Goal: Task Accomplishment & Management: Manage account settings

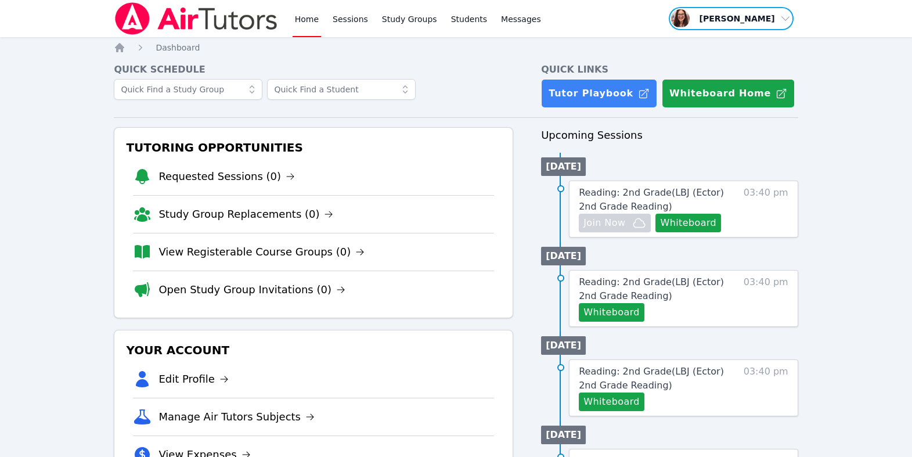
click at [728, 26] on span "button" at bounding box center [731, 19] width 127 height 26
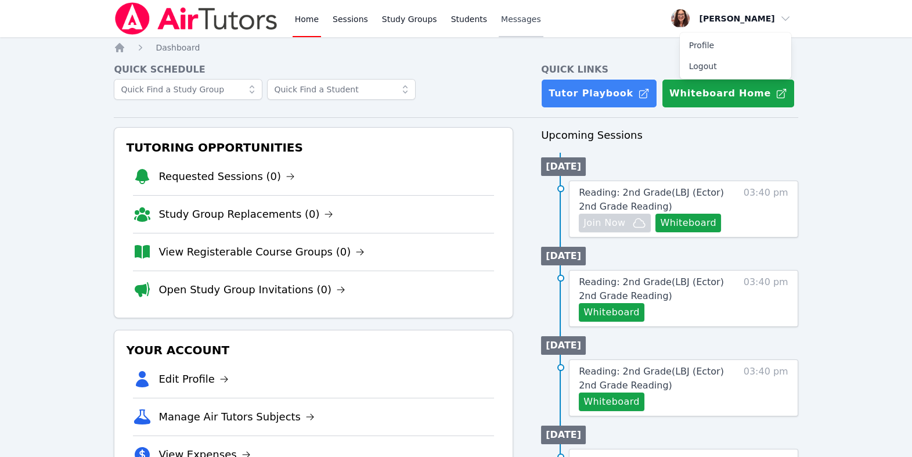
click at [541, 23] on span "Messages" at bounding box center [521, 19] width 40 height 12
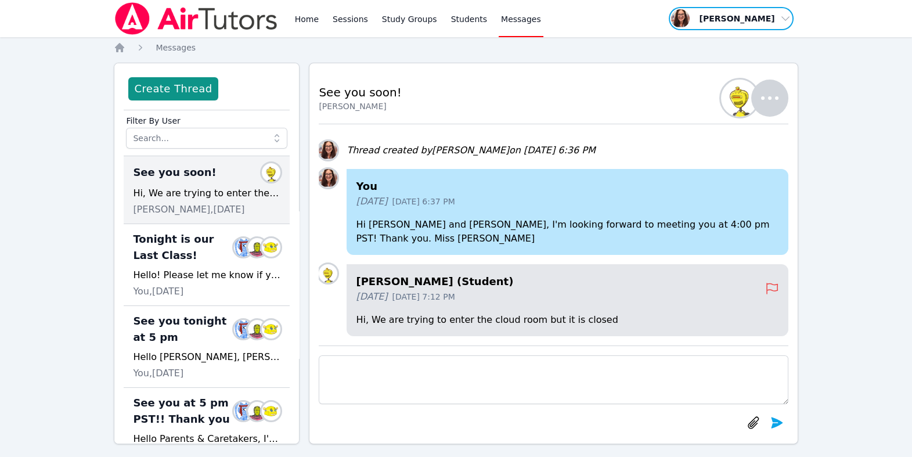
click at [668, 24] on span "button" at bounding box center [731, 19] width 127 height 26
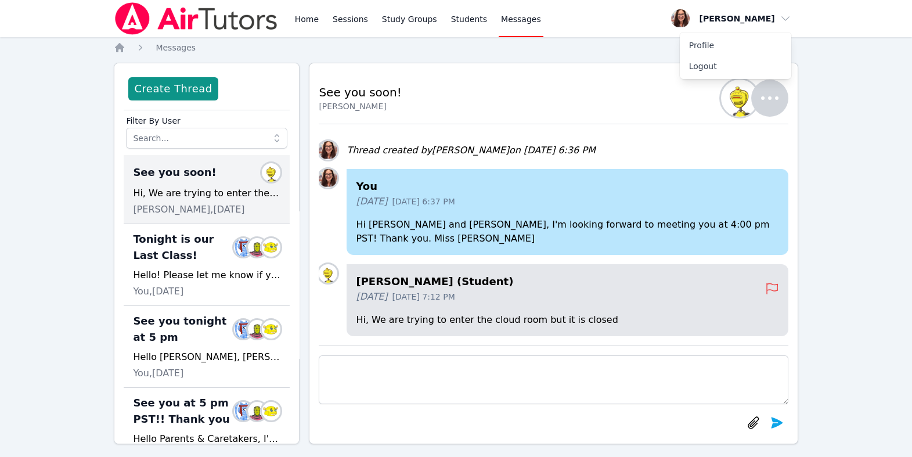
click at [829, 103] on div "Home Sessions Study Groups Students Messages Open user menu Michelle Bermas Pro…" at bounding box center [456, 234] width 912 height 468
click at [321, 26] on link "Home" at bounding box center [307, 18] width 28 height 37
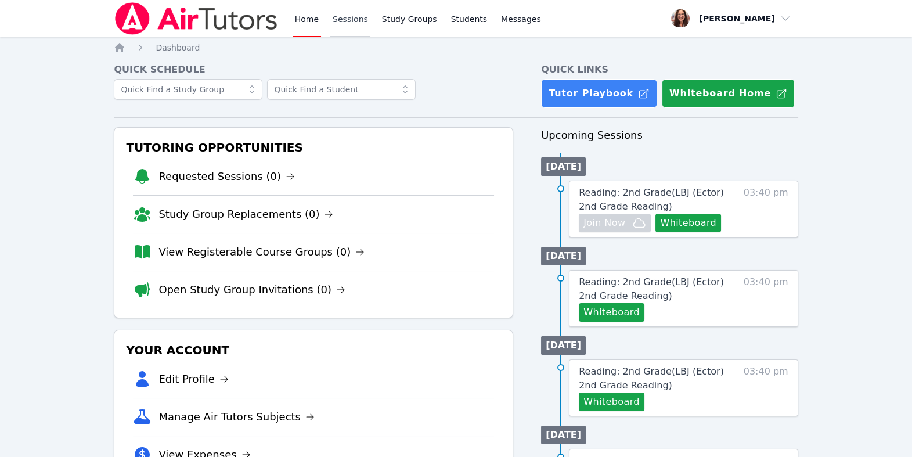
click at [371, 26] on link "Sessions" at bounding box center [350, 18] width 40 height 37
click at [321, 185] on link "Study Group Replacements (1)" at bounding box center [256, 176] width 195 height 16
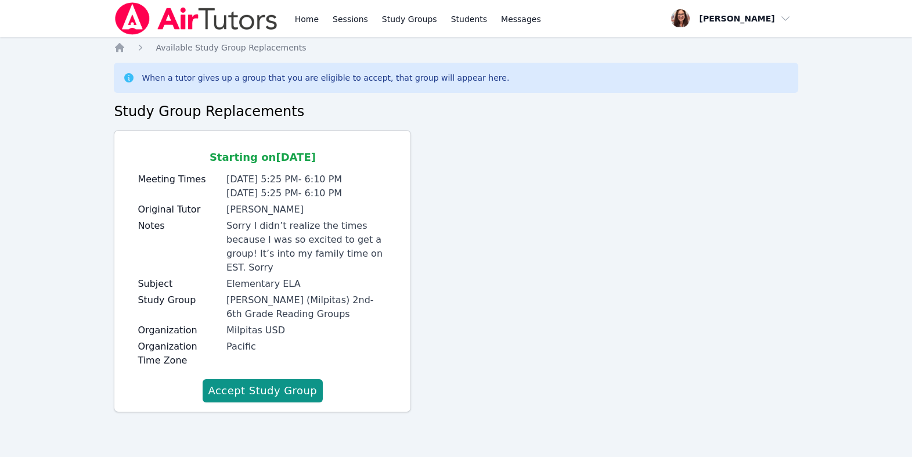
scroll to position [81, 0]
click at [323, 393] on button "Accept Study Group" at bounding box center [263, 390] width 121 height 23
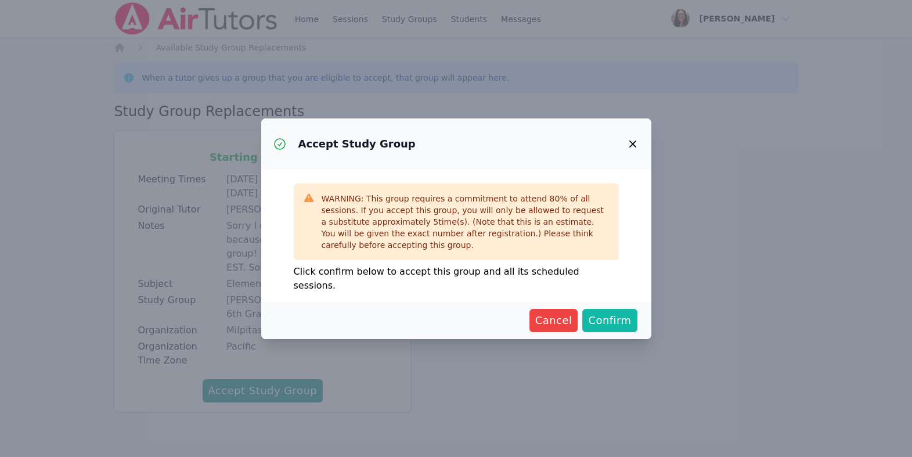
click at [631, 329] on span "Confirm" at bounding box center [609, 320] width 43 height 16
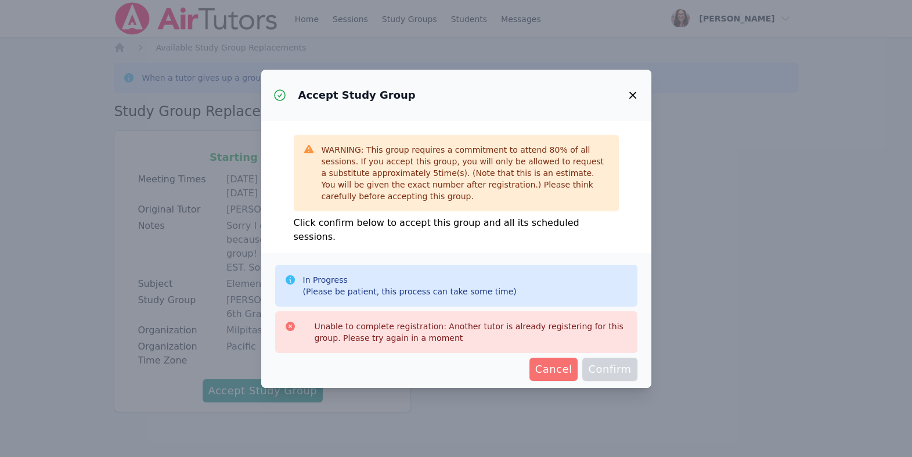
click at [573, 365] on span "Cancel" at bounding box center [553, 369] width 37 height 16
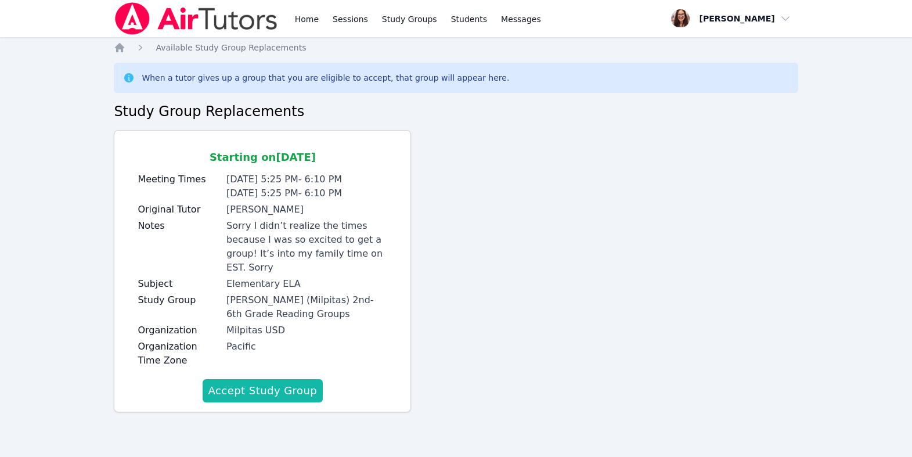
click at [323, 386] on button "Accept Study Group" at bounding box center [263, 390] width 121 height 23
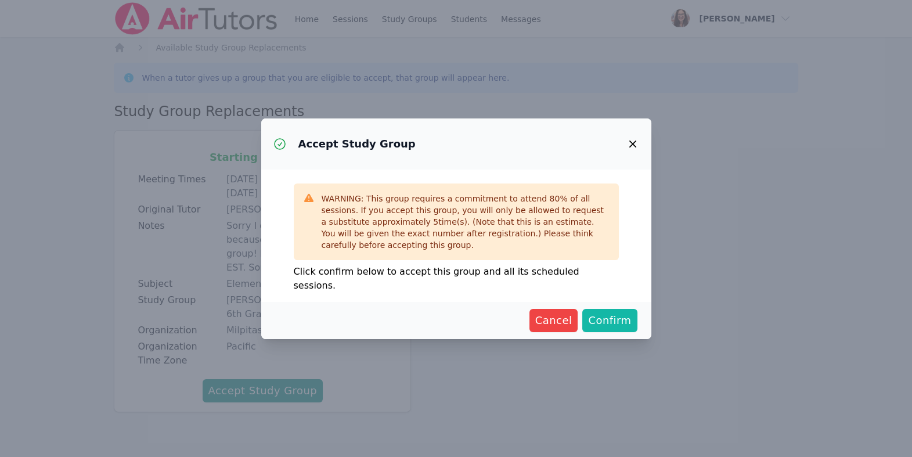
click at [631, 329] on span "Confirm" at bounding box center [609, 320] width 43 height 16
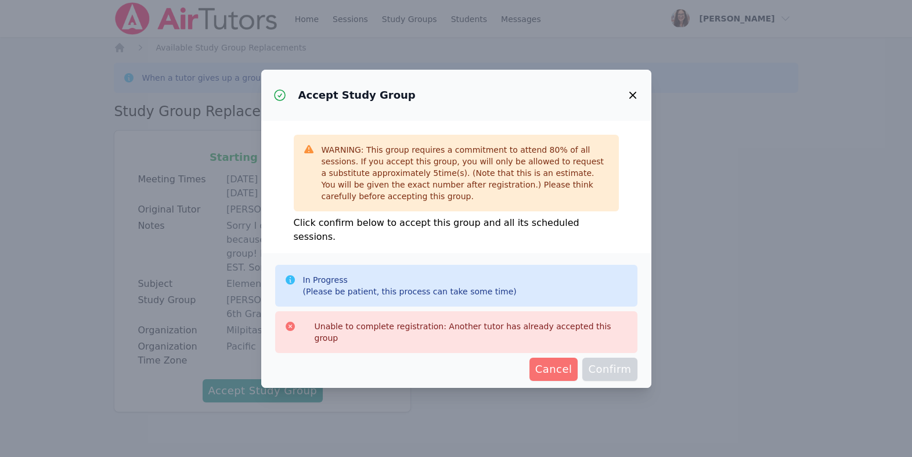
click at [573, 363] on span "Cancel" at bounding box center [553, 369] width 37 height 16
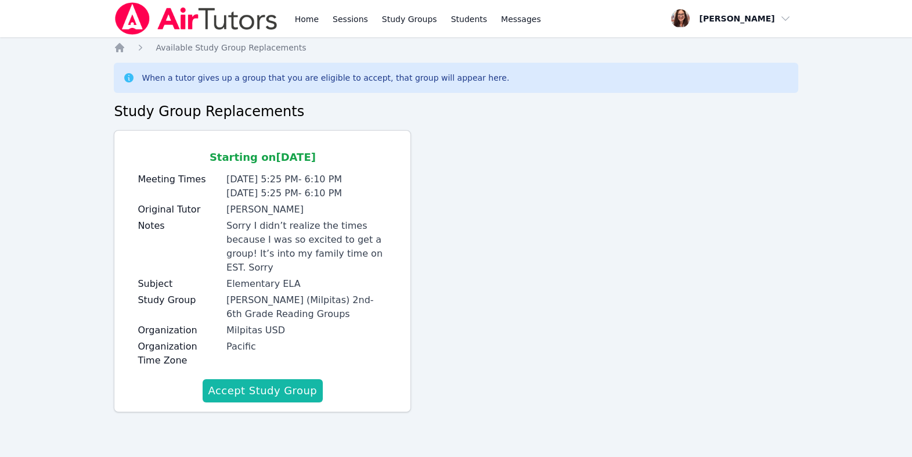
click at [323, 392] on button "Accept Study Group" at bounding box center [263, 390] width 121 height 23
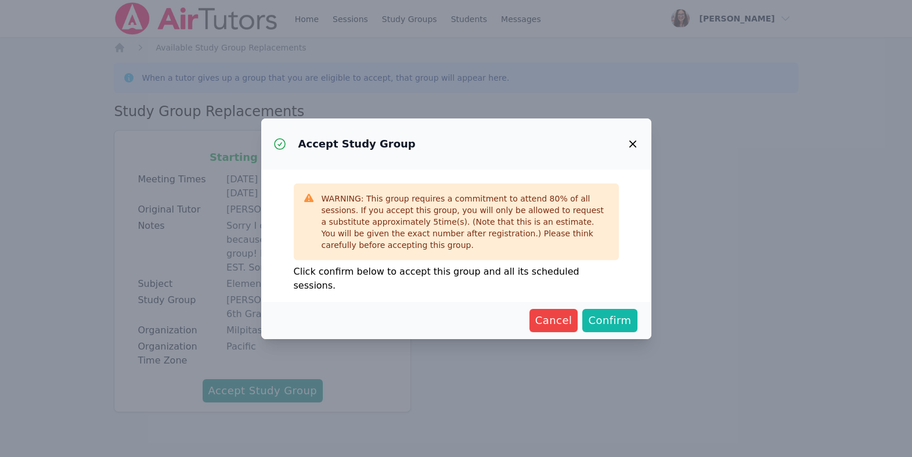
click at [631, 329] on span "Confirm" at bounding box center [609, 320] width 43 height 16
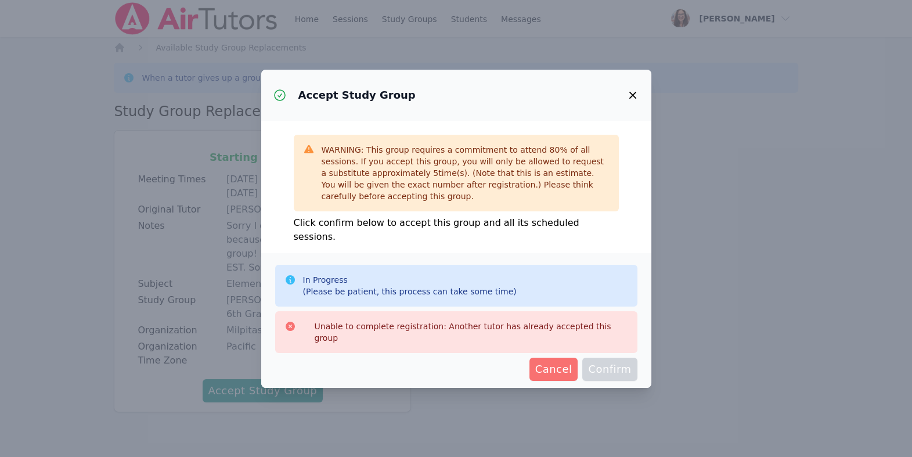
click at [573, 368] on span "Cancel" at bounding box center [553, 369] width 37 height 16
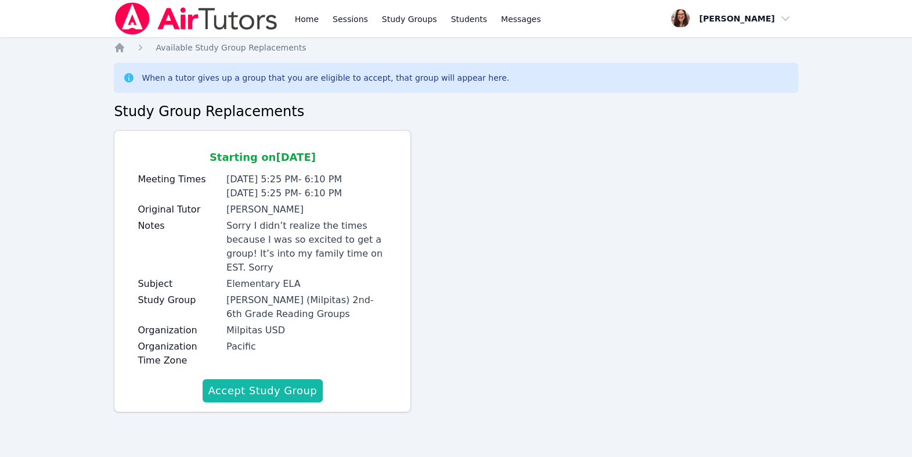
click at [323, 384] on button "Accept Study Group" at bounding box center [263, 390] width 121 height 23
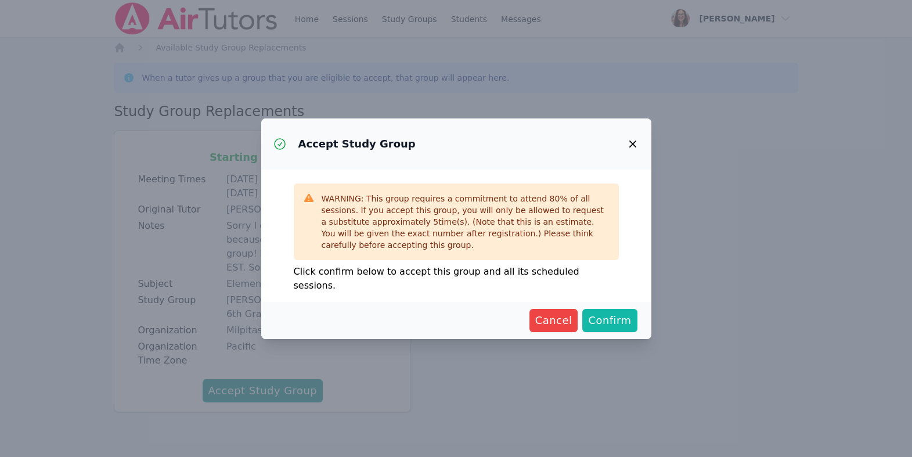
click at [631, 328] on span "Confirm" at bounding box center [609, 320] width 43 height 16
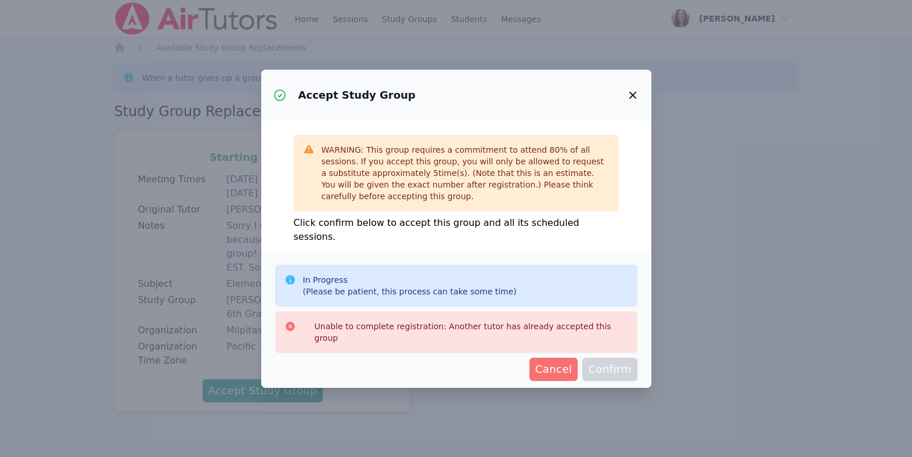
click at [572, 358] on button "Cancel" at bounding box center [554, 369] width 49 height 23
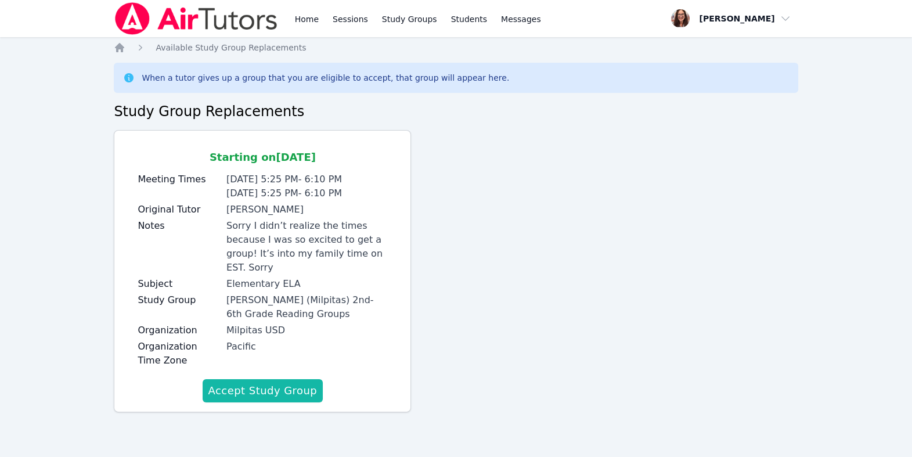
click at [320, 392] on button "Accept Study Group" at bounding box center [263, 390] width 121 height 23
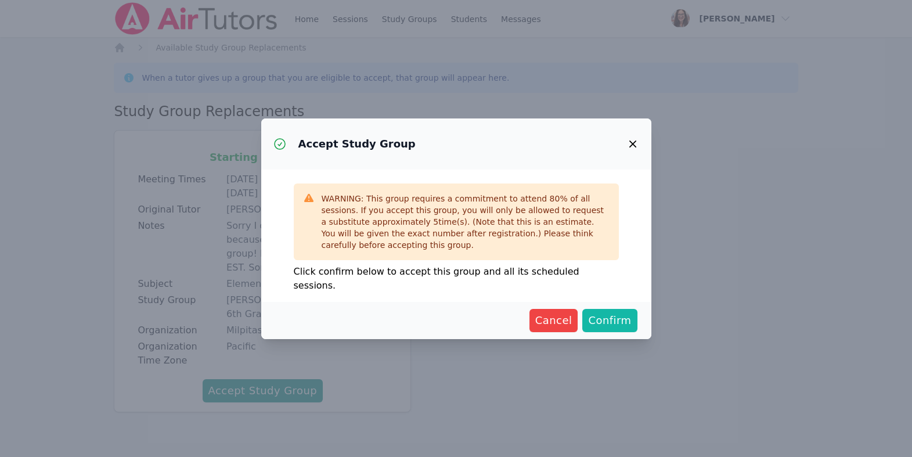
click at [620, 329] on span "Confirm" at bounding box center [609, 320] width 43 height 16
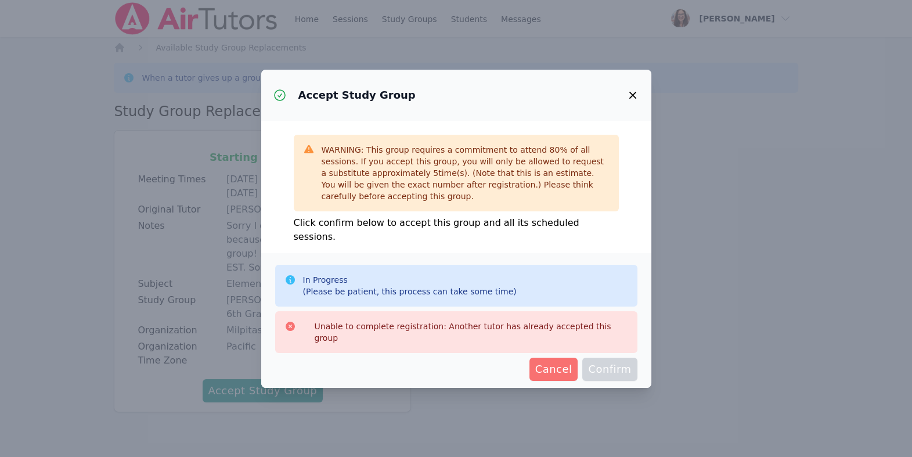
click at [563, 365] on span "Cancel" at bounding box center [553, 369] width 37 height 16
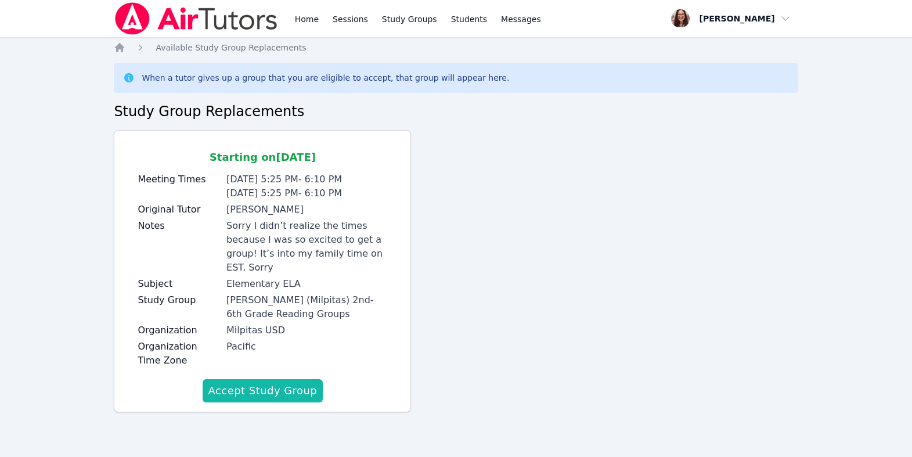
click at [323, 390] on button "Accept Study Group" at bounding box center [263, 390] width 121 height 23
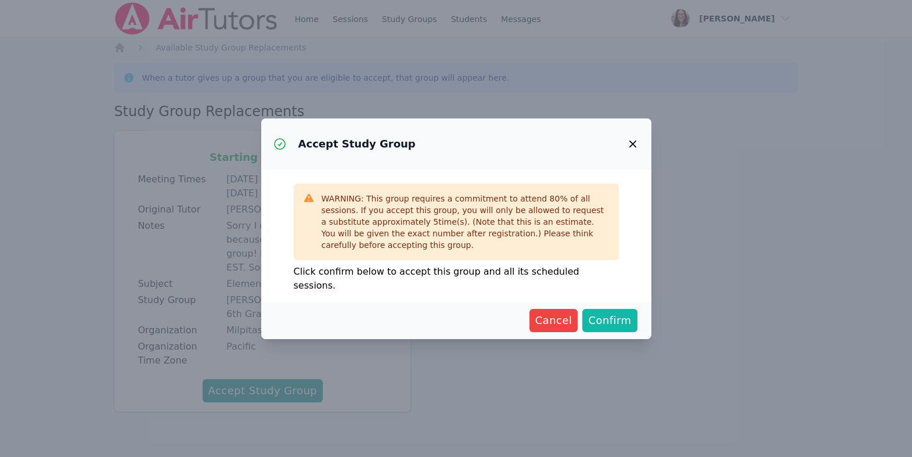
click at [637, 329] on button "Confirm" at bounding box center [610, 320] width 55 height 23
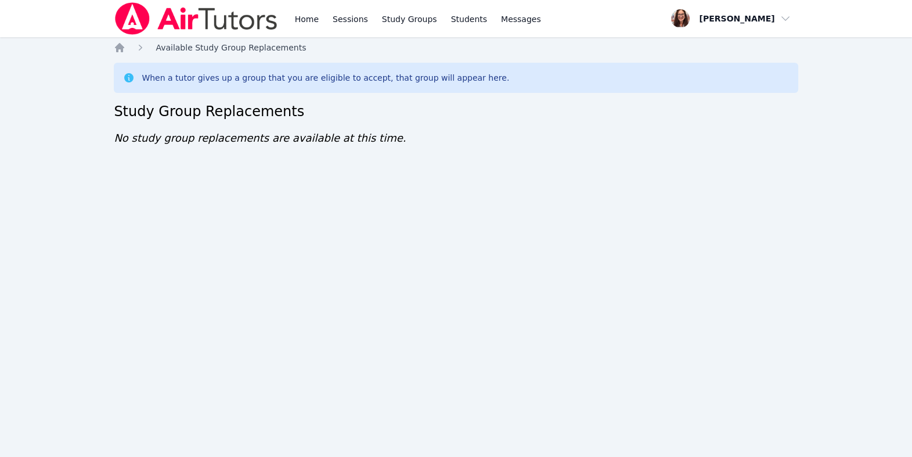
click at [200, 52] on span "Available Study Group Replacements" at bounding box center [231, 47] width 150 height 9
click at [321, 23] on link "Home" at bounding box center [307, 18] width 28 height 37
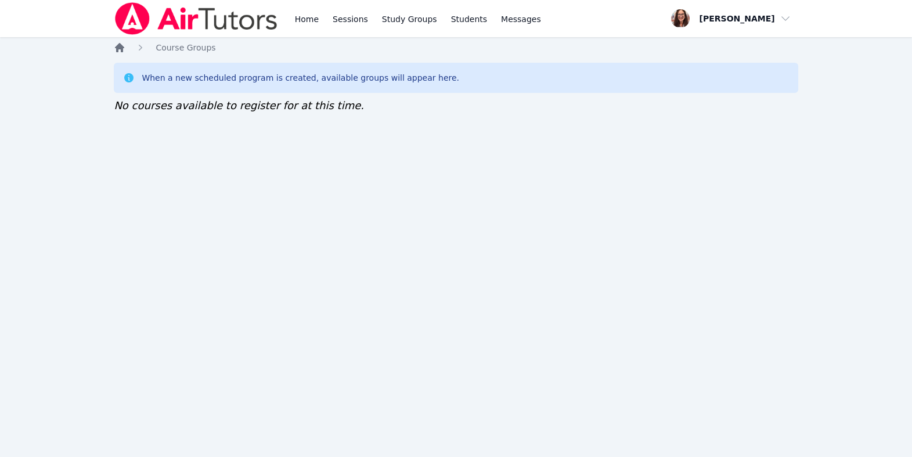
click at [121, 52] on icon "Breadcrumb" at bounding box center [119, 47] width 9 height 9
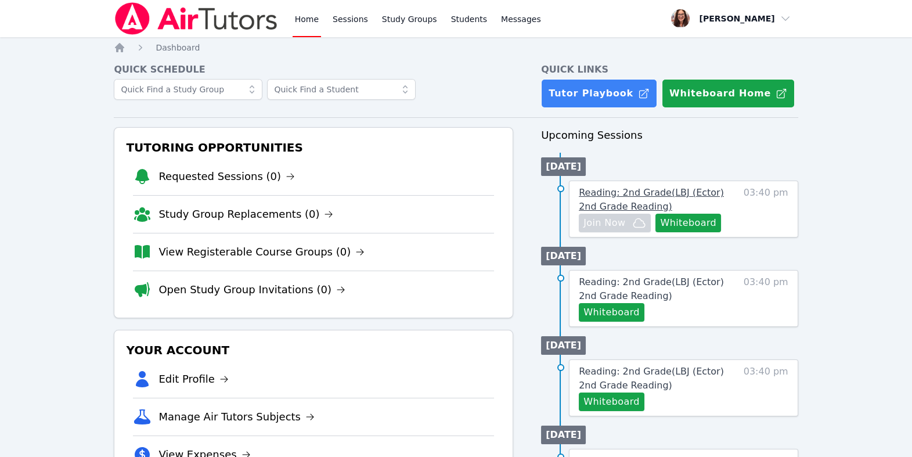
click at [660, 212] on span "Reading: 2nd Grade ( LBJ (Ector) 2nd Grade Reading )" at bounding box center [651, 199] width 145 height 25
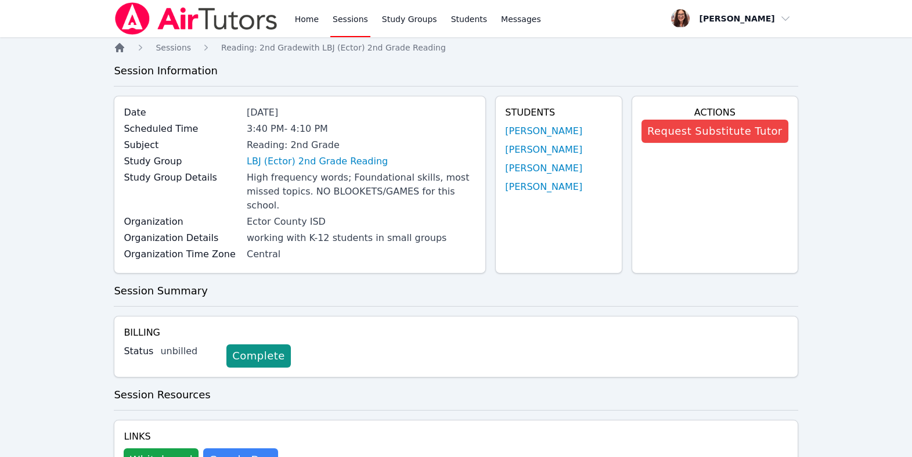
click at [119, 53] on icon "Breadcrumb" at bounding box center [120, 48] width 12 height 12
